Goal: Transaction & Acquisition: Purchase product/service

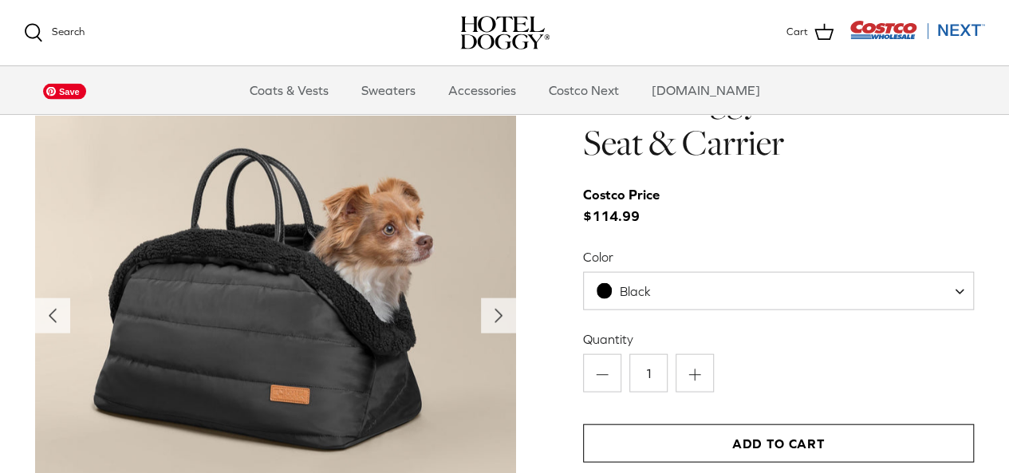
scroll to position [1515, 0]
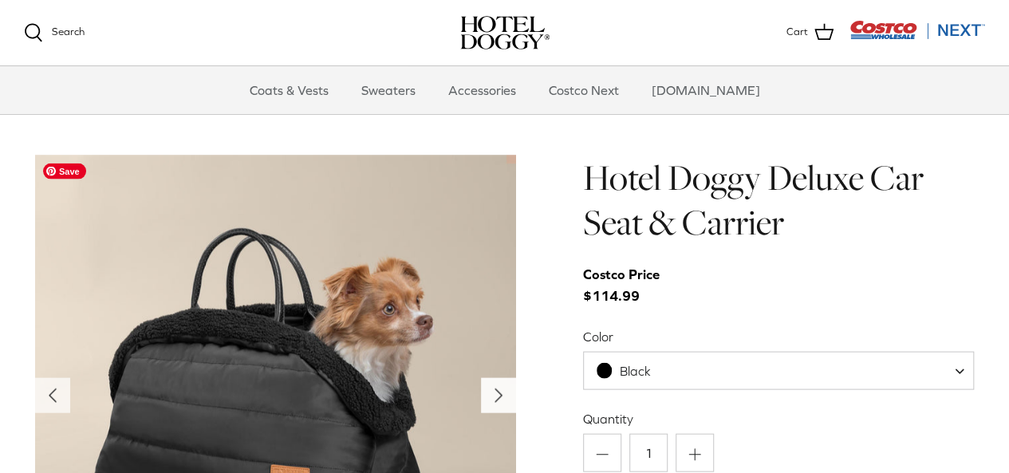
click at [490, 395] on icon "Right" at bounding box center [499, 396] width 26 height 26
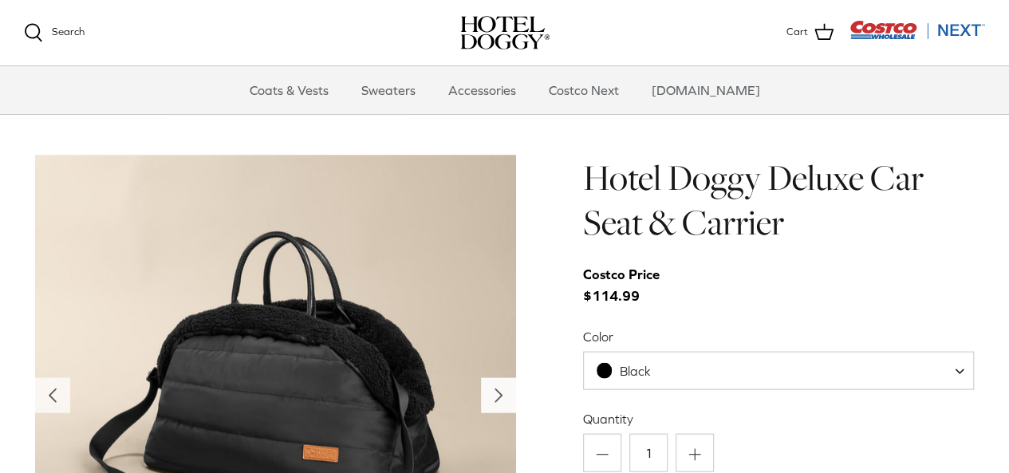
click at [491, 395] on icon "Right" at bounding box center [499, 396] width 26 height 26
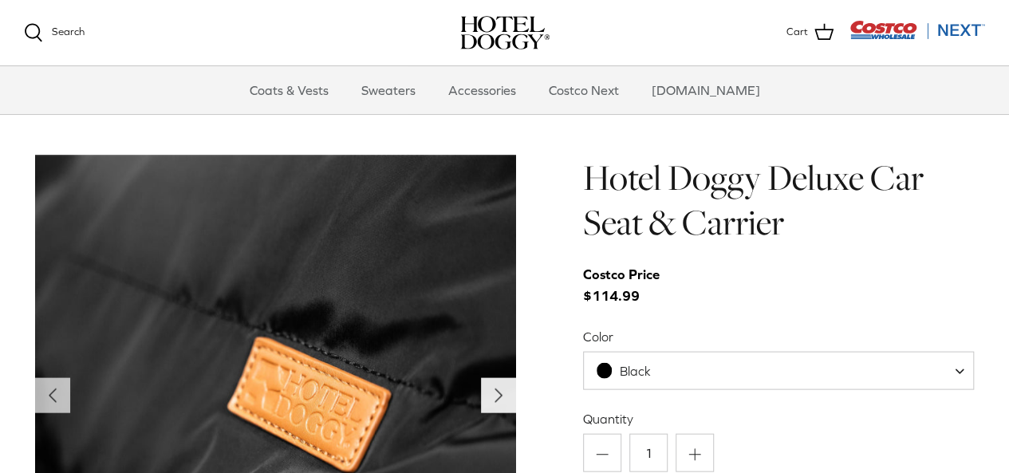
click at [491, 395] on icon "Right" at bounding box center [499, 396] width 26 height 26
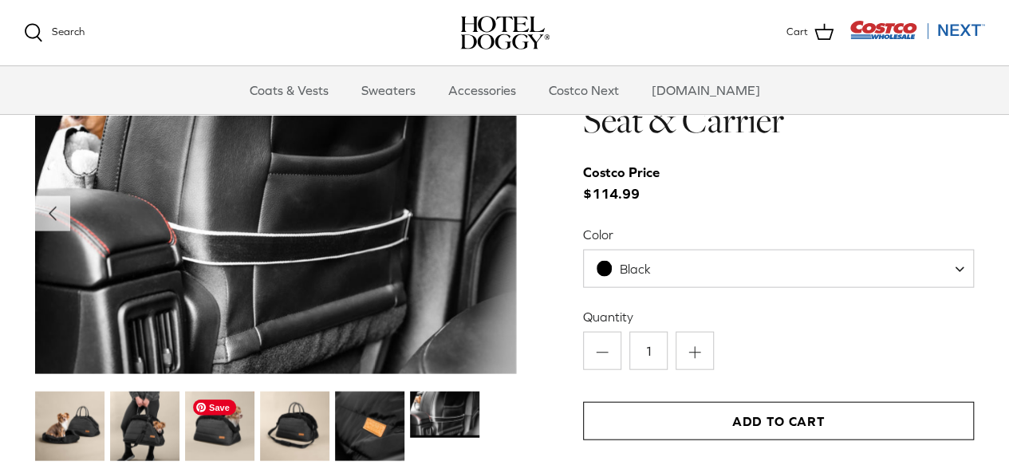
scroll to position [1595, 0]
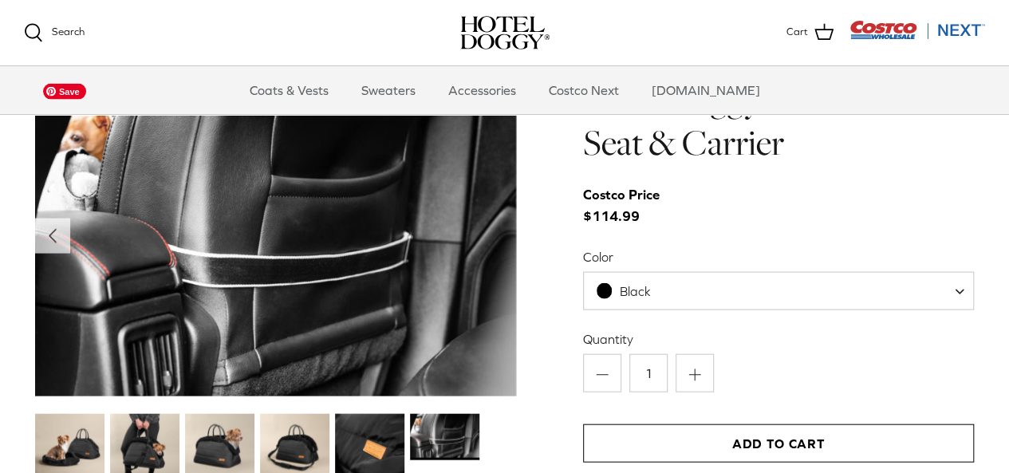
click at [342, 301] on img at bounding box center [275, 236] width 481 height 321
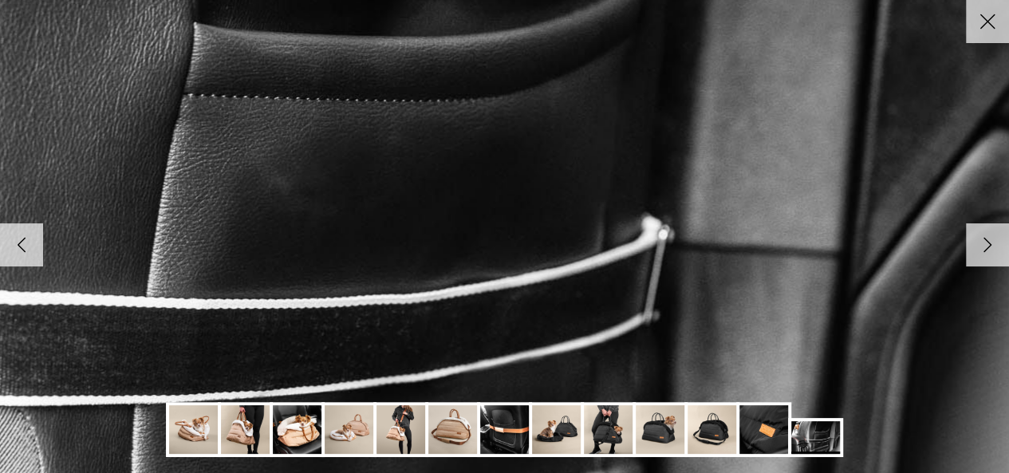
click at [982, 242] on icon "Right" at bounding box center [987, 244] width 27 height 27
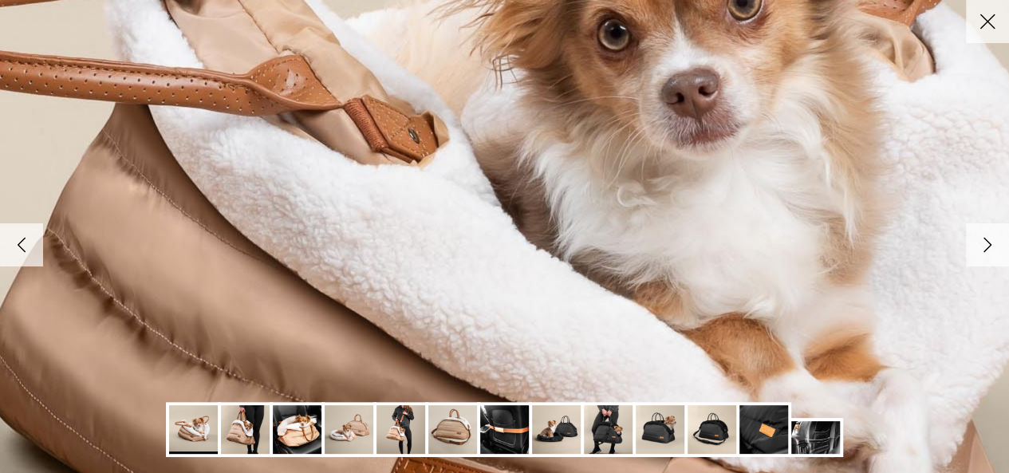
click at [982, 242] on icon "Right" at bounding box center [987, 244] width 27 height 27
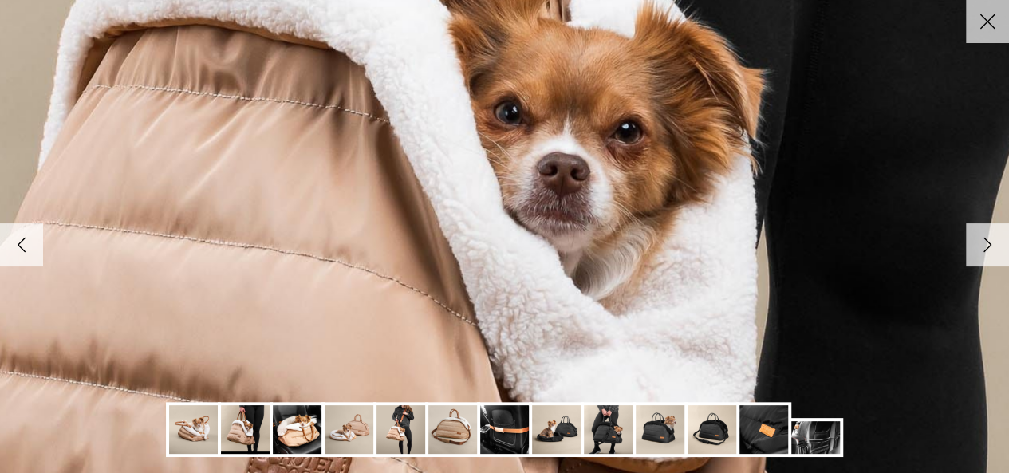
click at [982, 242] on icon "Right" at bounding box center [987, 244] width 27 height 27
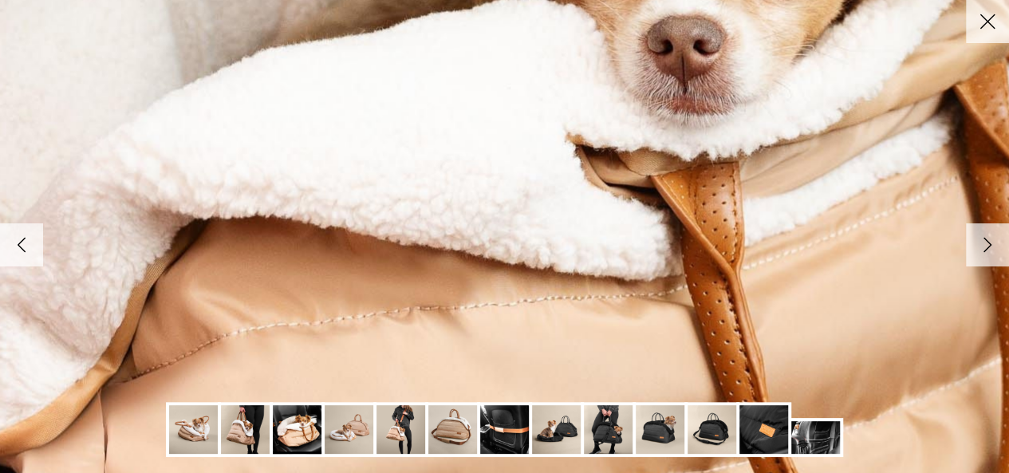
click at [982, 242] on icon "Right" at bounding box center [987, 244] width 27 height 27
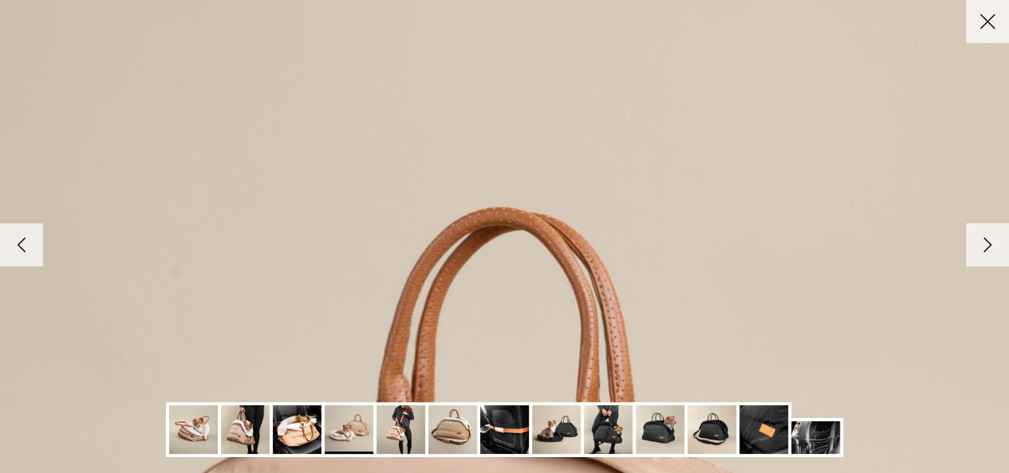
click at [981, 38] on link "Close" at bounding box center [987, 21] width 43 height 43
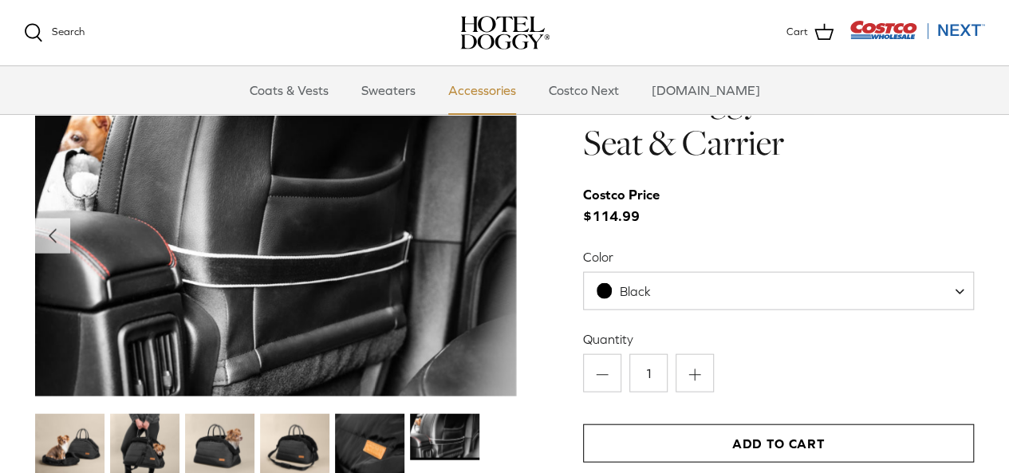
click at [485, 96] on link "Accessories" at bounding box center [482, 90] width 96 height 48
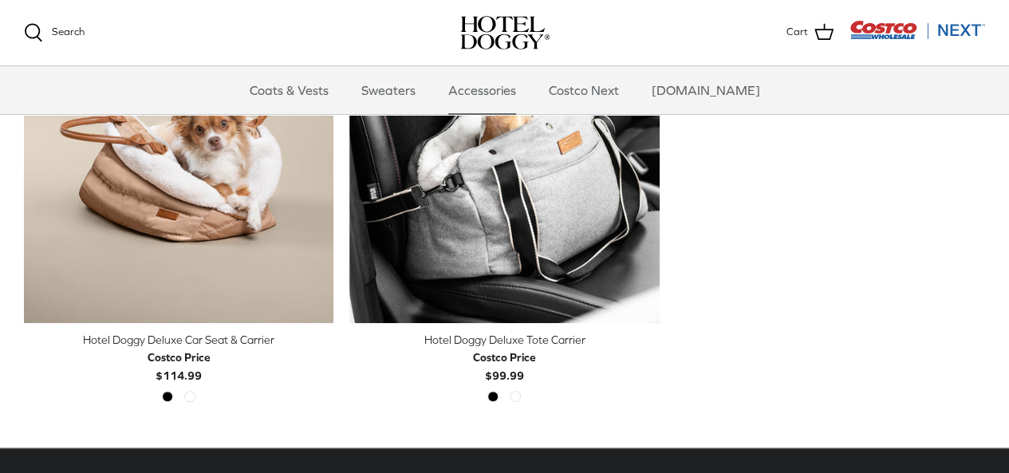
scroll to position [399, 0]
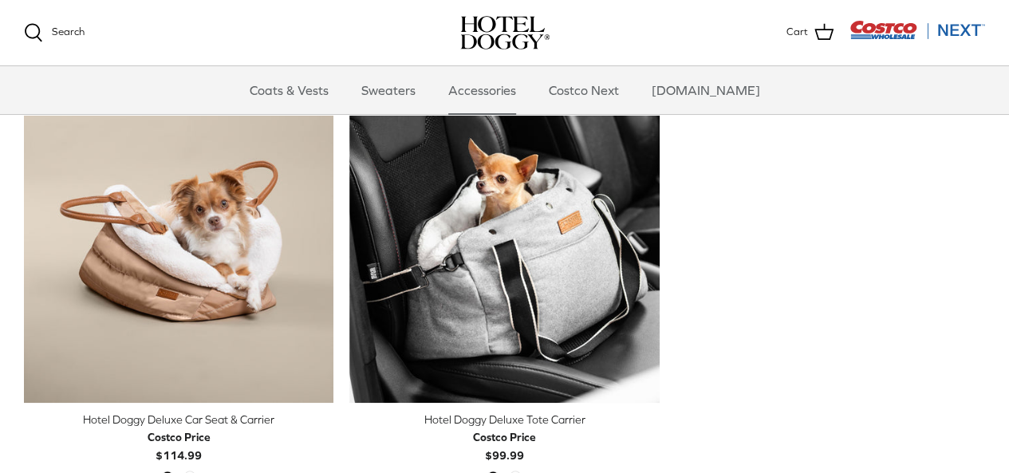
click at [530, 45] on img at bounding box center [504, 32] width 89 height 33
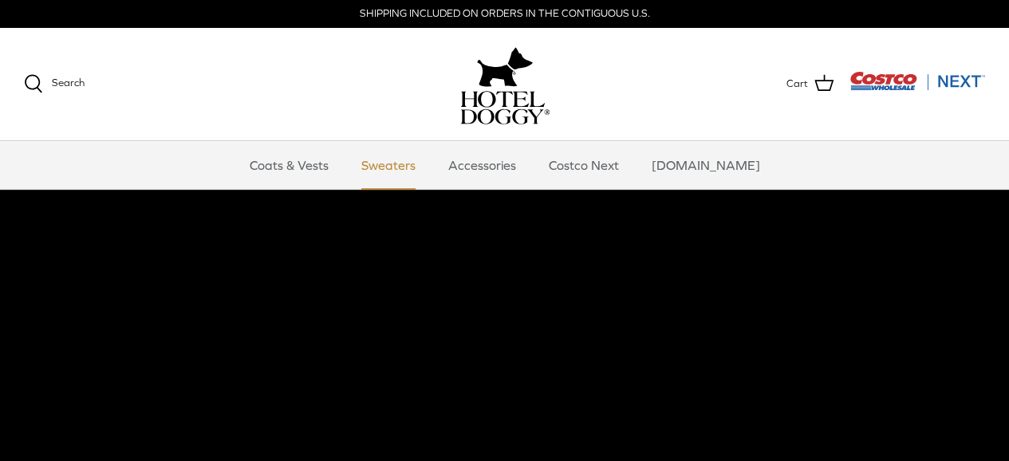
click at [430, 162] on link "Sweaters" at bounding box center [388, 165] width 83 height 48
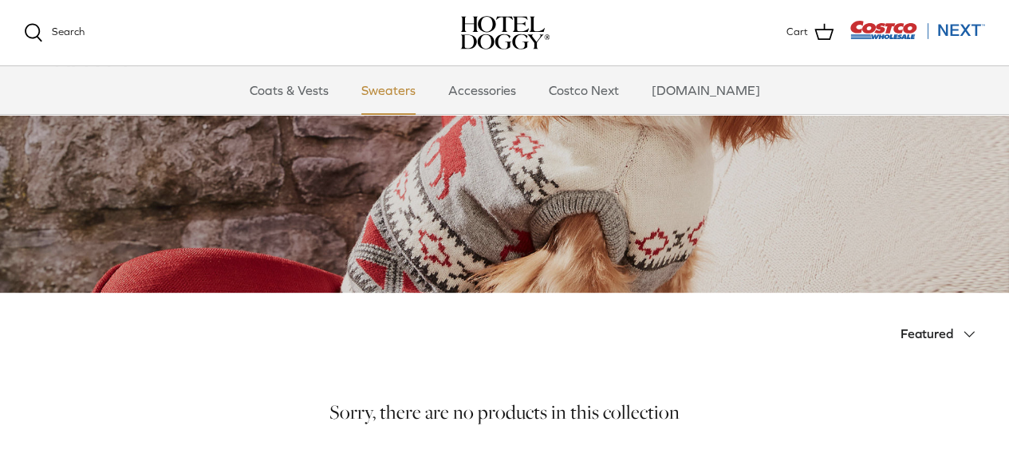
scroll to position [239, 0]
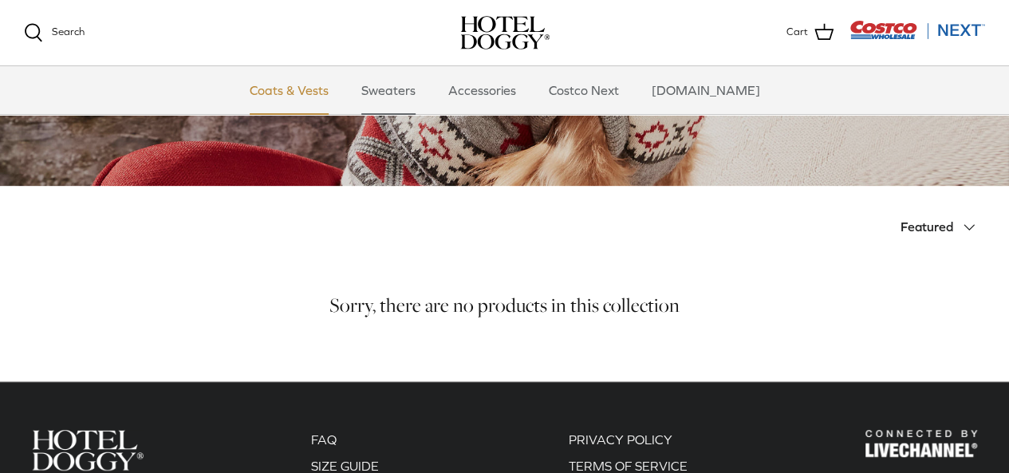
click at [327, 100] on link "Coats & Vests" at bounding box center [289, 90] width 108 height 48
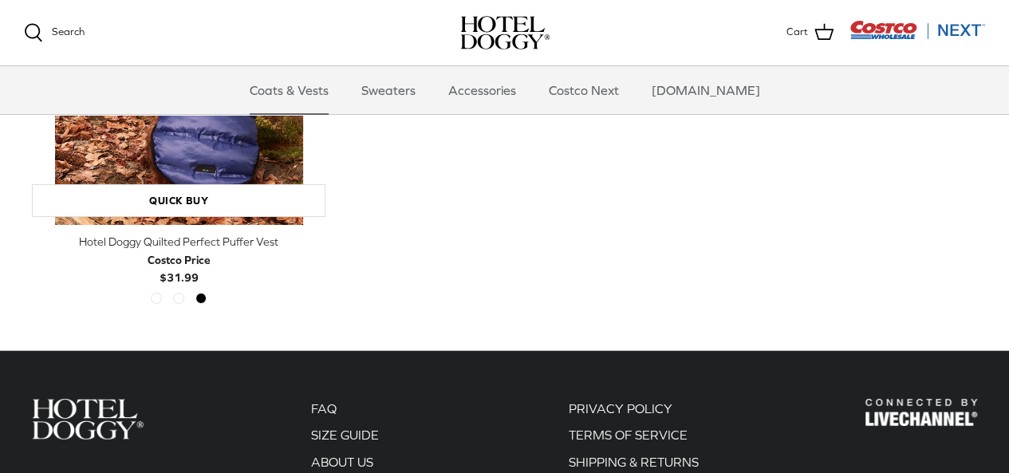
scroll to position [2711, 0]
